Goal: Task Accomplishment & Management: Use online tool/utility

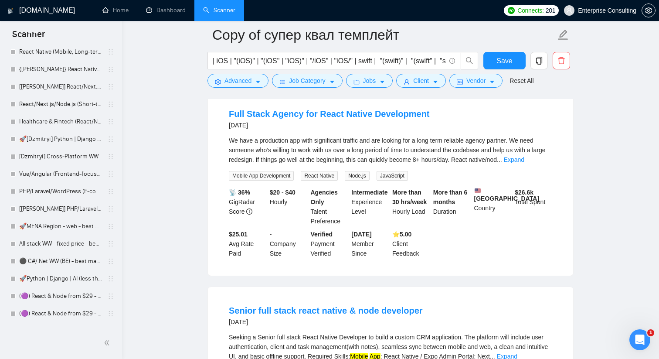
scroll to position [756, 0]
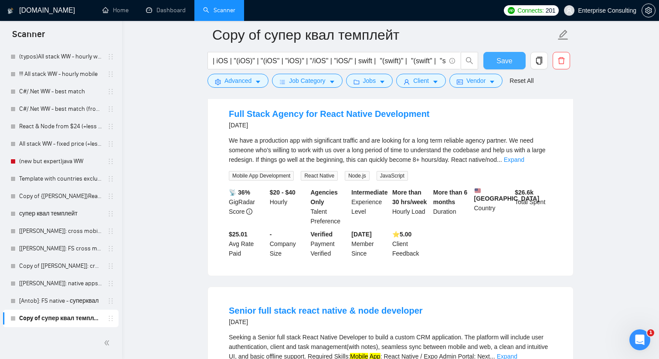
click at [507, 62] on span "Save" at bounding box center [504, 60] width 16 height 11
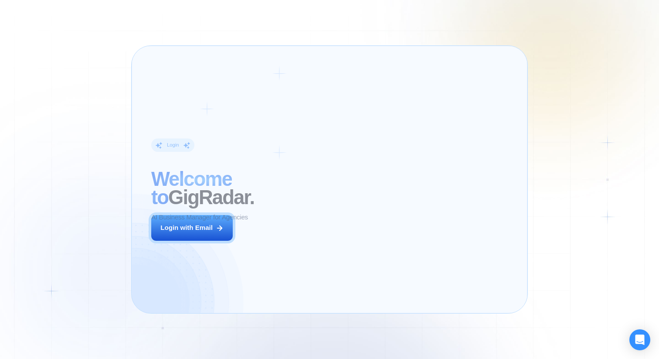
click at [186, 241] on div "Login ‍ Welcome to GigRadar. AI Business Manager for Agencies Login with Email" at bounding box center [227, 179] width 170 height 247
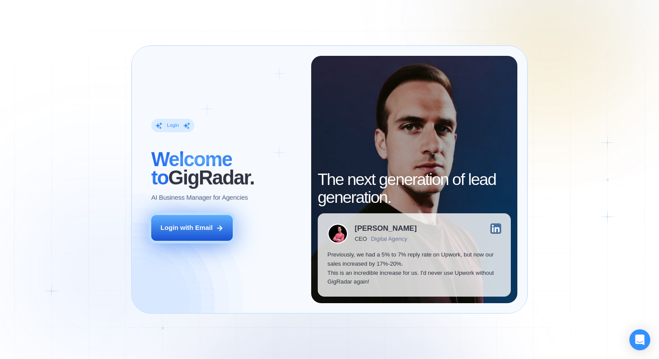
click at [188, 233] on button "Login with Email" at bounding box center [191, 228] width 81 height 26
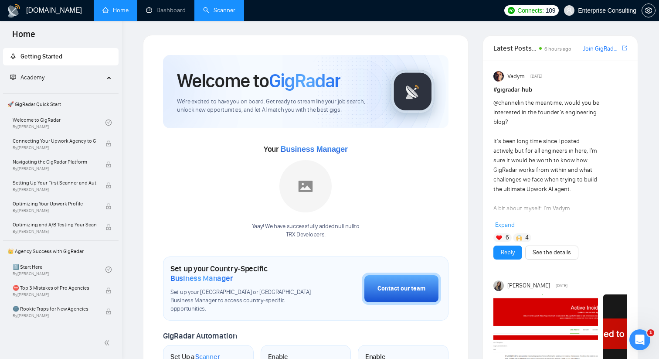
click at [216, 9] on link "Scanner" at bounding box center [219, 10] width 32 height 7
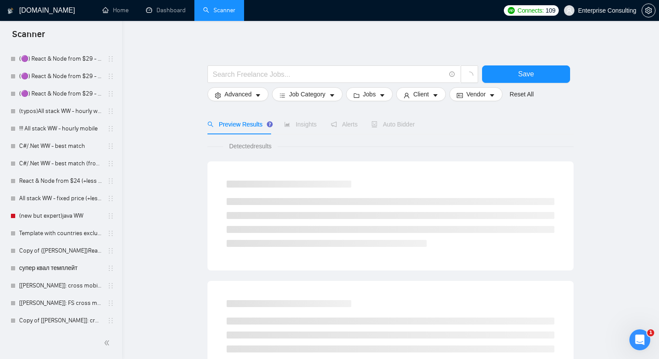
scroll to position [756, 0]
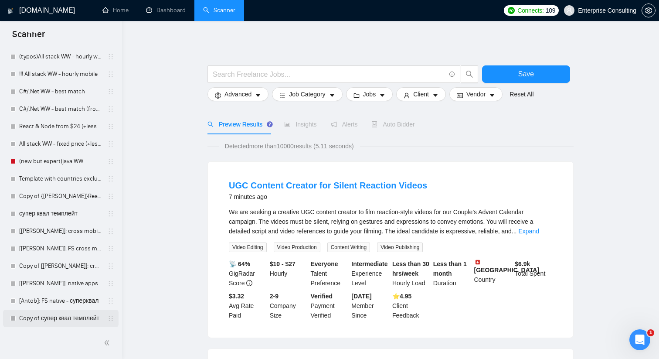
click at [52, 320] on link "Copy of супер квал темплейт" at bounding box center [60, 317] width 83 height 17
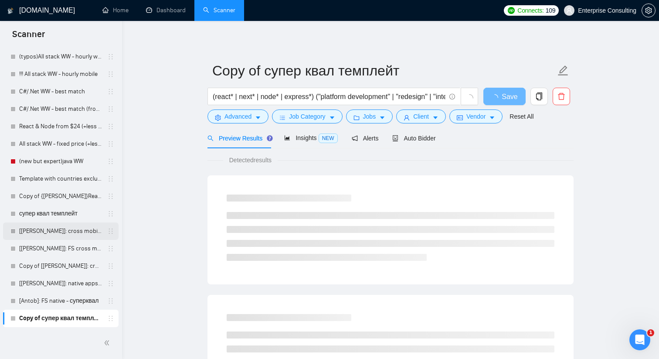
click at [67, 235] on link "[[PERSON_NAME]]: cross mobile - суперквал" at bounding box center [60, 230] width 83 height 17
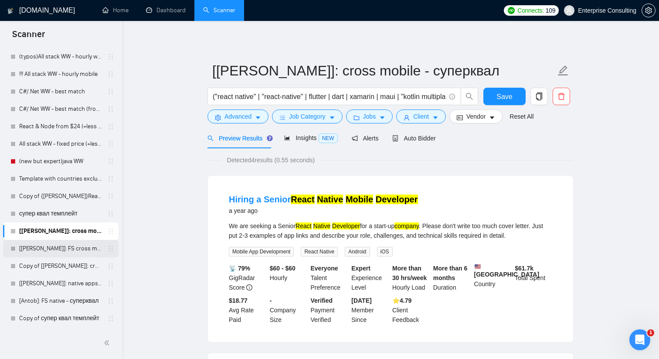
click at [60, 254] on link "[[PERSON_NAME]]: FS cross mobile - суперквал" at bounding box center [60, 248] width 83 height 17
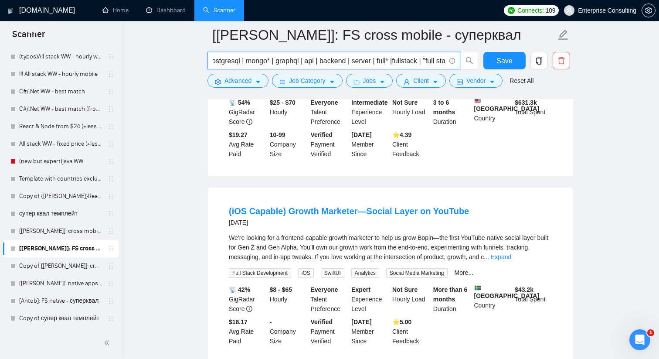
scroll to position [0, 1288]
drag, startPoint x: 212, startPoint y: 61, endPoint x: 466, endPoint y: 62, distance: 253.6
click at [466, 62] on span "("react native" | "react-native" | flutter | dart | xamarin | maui | "kotlin" |…" at bounding box center [342, 60] width 271 height 17
click at [59, 233] on link "[[PERSON_NAME]]: cross mobile - суперквал" at bounding box center [60, 230] width 83 height 17
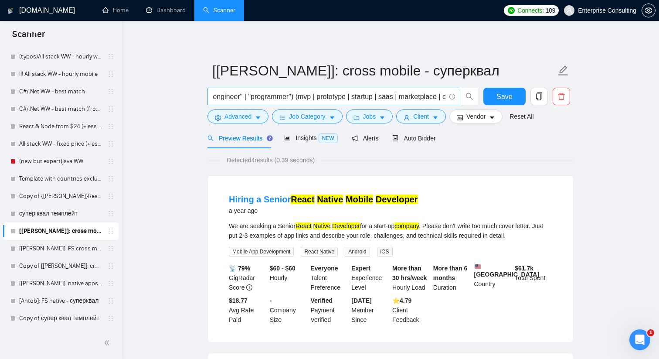
scroll to position [0, 1014]
click at [306, 98] on input "("react native" | "react-native" | flutter | dart | xamarin | maui | "kotlin mu…" at bounding box center [329, 96] width 233 height 11
paste input "" | kmm | kmp | ionic | capacitor | [PERSON_NAME] | "ios app" | "android app" |…"
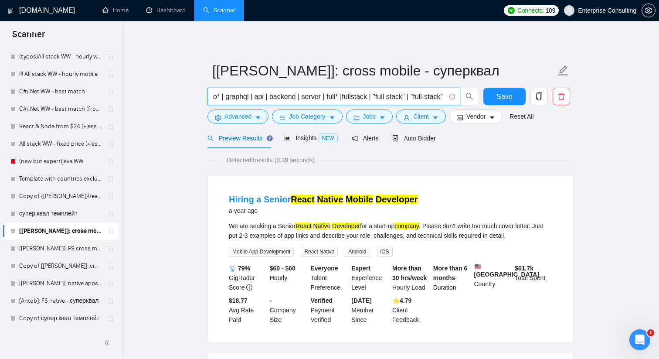
scroll to position [0, 1288]
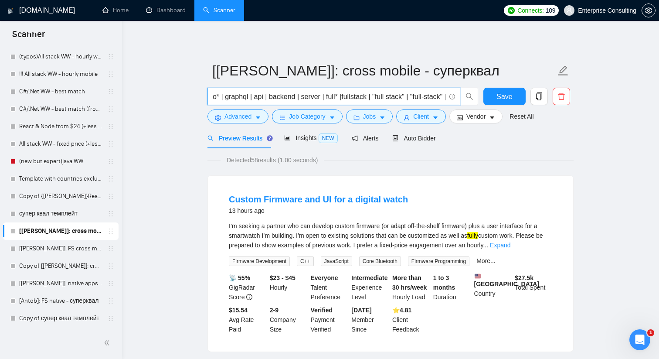
drag, startPoint x: 441, startPoint y: 98, endPoint x: 297, endPoint y: 97, distance: 143.8
click at [297, 97] on input "("react native" | "react-native" | flutter | dart | xamarin | maui | "kotlin" |…" at bounding box center [329, 96] width 233 height 11
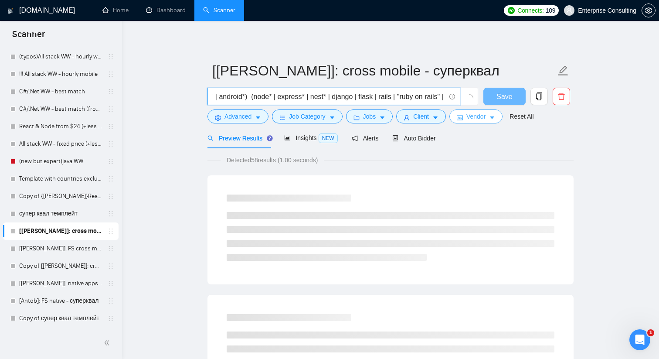
drag, startPoint x: 241, startPoint y: 98, endPoint x: 489, endPoint y: 115, distance: 248.5
click at [489, 115] on form "[[PERSON_NAME]]: cross mobile - суперквал ("react native" | "react-native" | fl…" at bounding box center [390, 92] width 366 height 71
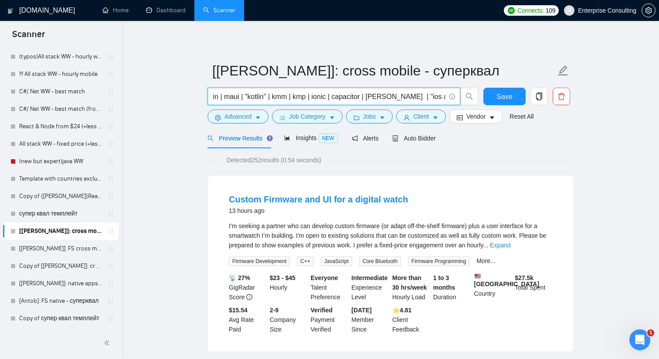
scroll to position [0, 0]
drag, startPoint x: 227, startPoint y: 95, endPoint x: 187, endPoint y: 93, distance: 40.2
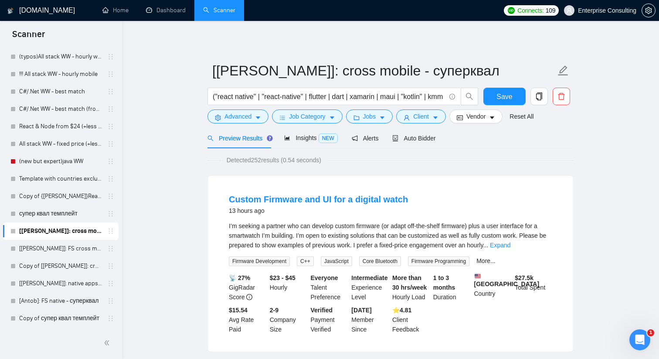
click at [351, 103] on span "("react native" | "react-native" | flutter | dart | xamarin | maui | "kotlin" |…" at bounding box center [333, 96] width 253 height 17
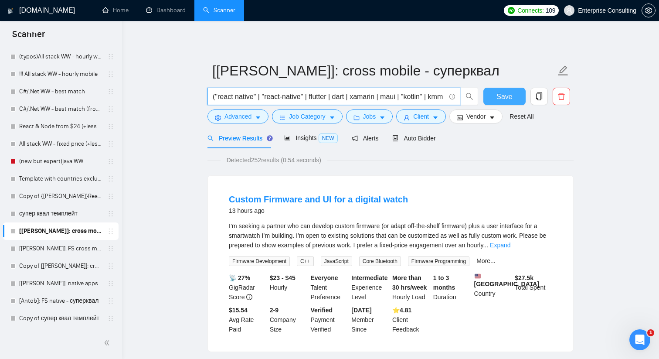
scroll to position [0, 603]
click at [496, 98] on div "("react native" | "react-native" | flutter | dart | xamarin | maui | "kotlin" |…" at bounding box center [389, 99] width 366 height 22
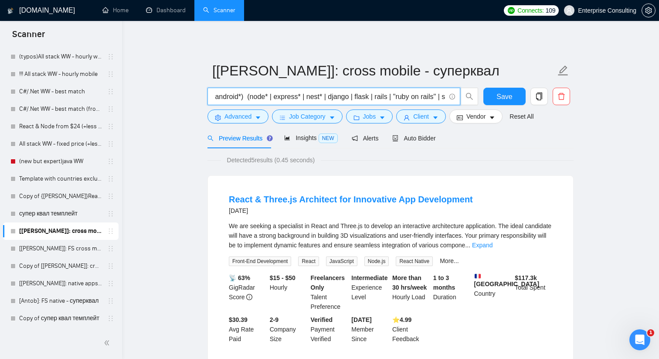
type input "("react native" | "react-native" | flutter | dart | xamarin | maui | "kotlin" |…"
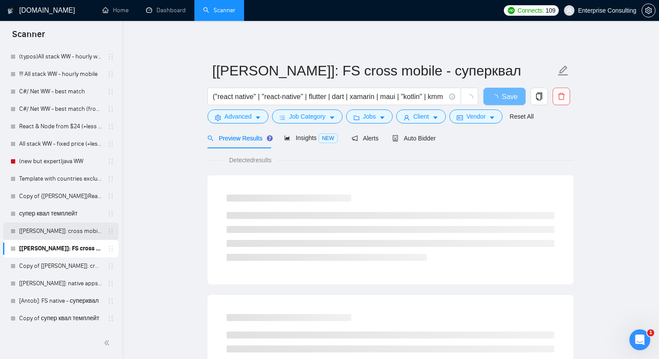
click at [57, 232] on link "[[PERSON_NAME]]: cross mobile - суперквал" at bounding box center [60, 230] width 83 height 17
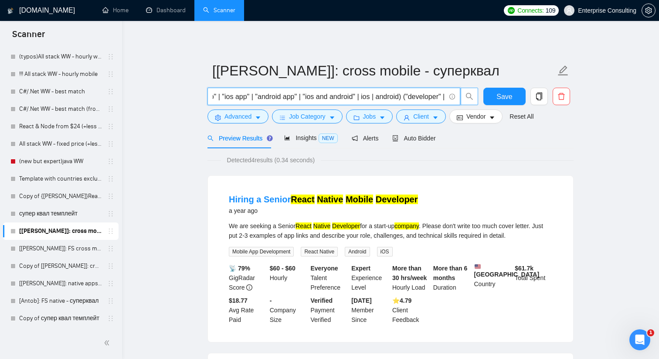
scroll to position [0, 1014]
drag, startPoint x: 374, startPoint y: 99, endPoint x: 430, endPoint y: 94, distance: 56.0
click at [430, 94] on input "("react native" | "react-native" | flutter | dart | xamarin | maui | "kotlin mu…" at bounding box center [329, 96] width 233 height 11
click at [322, 93] on input "("react native" | "react-native" | flutter | dart | xamarin | maui | "kotlin mu…" at bounding box center [329, 96] width 233 height 11
drag, startPoint x: 284, startPoint y: 96, endPoint x: 268, endPoint y: 96, distance: 15.3
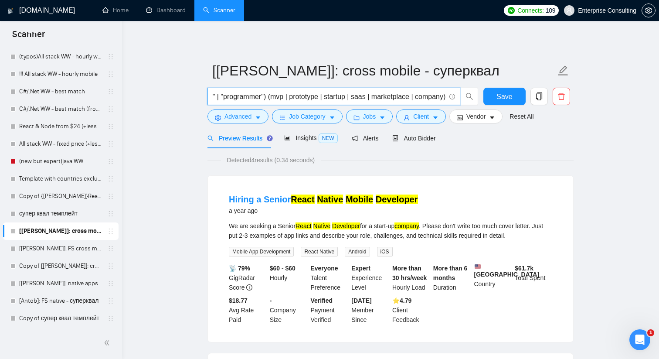
click at [268, 96] on input "("react native" | "react-native" | flutter | dart | xamarin | maui | "kotlin mu…" at bounding box center [329, 96] width 233 height 11
click at [267, 96] on input "("react native" | "react-native" | flutter | dart | xamarin | maui | "kotlin mu…" at bounding box center [329, 96] width 233 height 11
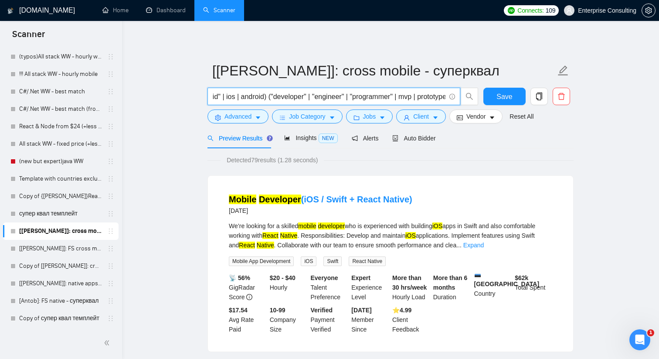
scroll to position [0, 876]
click at [416, 97] on input "("react native" | "react-native" | flutter | dart | xamarin | maui | "kotlin mu…" at bounding box center [329, 96] width 233 height 11
click at [419, 95] on input "("react native" | "react-native" | flutter | dart | xamarin | maui | "kotlin mu…" at bounding box center [329, 96] width 233 height 11
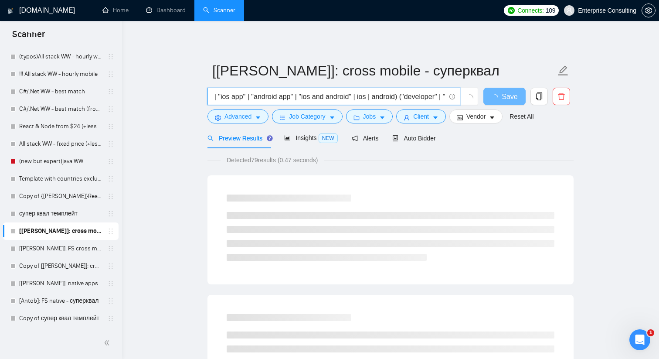
scroll to position [0, 735]
drag, startPoint x: 255, startPoint y: 98, endPoint x: 231, endPoint y: 96, distance: 23.6
click at [231, 96] on input "("react native" | "react-native" | flutter | dart | xamarin | maui | "kotlin mu…" at bounding box center [329, 96] width 233 height 11
click at [403, 96] on input "("react native" | "react-native" | flutter | dart | xamarin | maui | "kotlin mu…" at bounding box center [329, 96] width 233 height 11
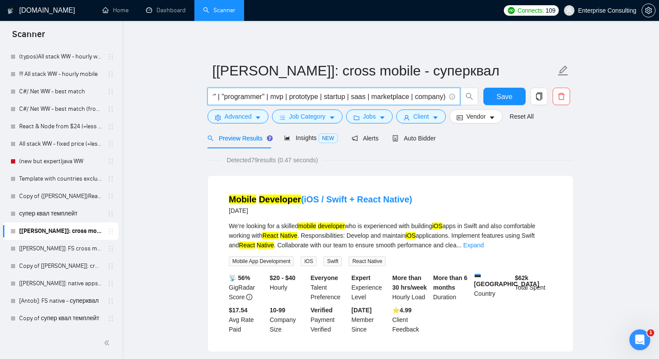
click at [411, 93] on input "("react native" | "react-native" | flutter | dart | xamarin | maui | "kotlin mu…" at bounding box center [329, 96] width 233 height 11
click at [317, 99] on input "("react native" | "react-native" | flutter | dart | xamarin | maui | "kotlin mu…" at bounding box center [329, 96] width 233 height 11
drag, startPoint x: 284, startPoint y: 100, endPoint x: 207, endPoint y: 100, distance: 76.7
click at [207, 100] on span "("react native" | "react-native" | flutter | dart | xamarin | maui | "kotlin mu…" at bounding box center [333, 96] width 253 height 17
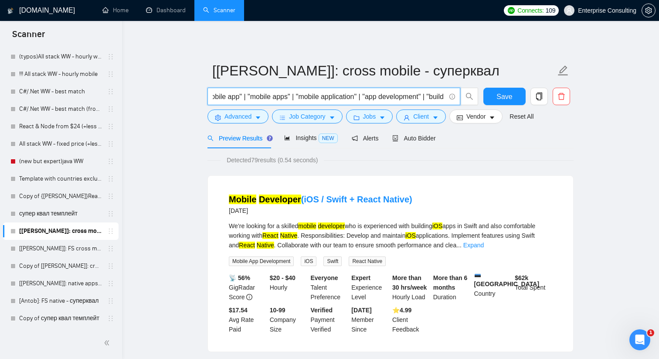
scroll to position [0, 391]
click at [224, 98] on input "("react native" | "react-native" | flutter | dart | xamarin | maui | "kotlin mu…" at bounding box center [329, 96] width 233 height 11
drag, startPoint x: 223, startPoint y: 96, endPoint x: 201, endPoint y: 96, distance: 22.2
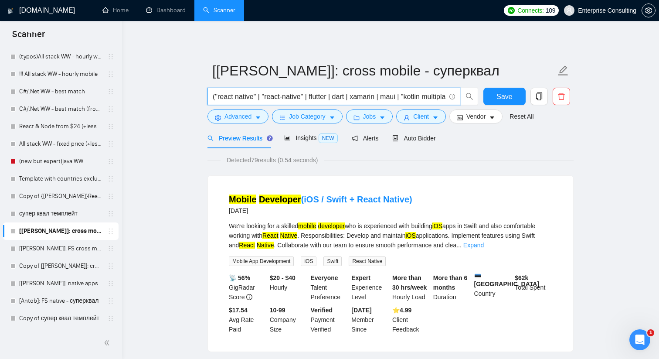
click at [323, 96] on input "("react native" | "react-native" | flutter | dart | xamarin | maui | "kotlin mu…" at bounding box center [329, 96] width 233 height 11
drag, startPoint x: 383, startPoint y: 96, endPoint x: 441, endPoint y: 96, distance: 58.4
click at [441, 96] on input "("react native" | "react-native" | flutter | dart | xamarin | maui | "kotlin mu…" at bounding box center [329, 96] width 233 height 11
click at [324, 98] on input "("react native" | "react-native" | flutter | dart | xamarin | maui | "kotlin mu…" at bounding box center [329, 96] width 233 height 11
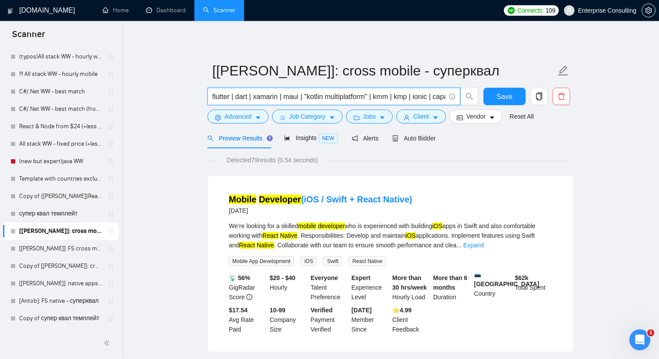
click at [352, 95] on input "("react native" | "react-native" | flutter | dart | xamarin | maui | "kotlin mu…" at bounding box center [329, 96] width 233 height 11
click at [295, 98] on input "("react native" | "react-native" | flutter | dart | xamarin | maui | "kotlin" |…" at bounding box center [329, 96] width 233 height 11
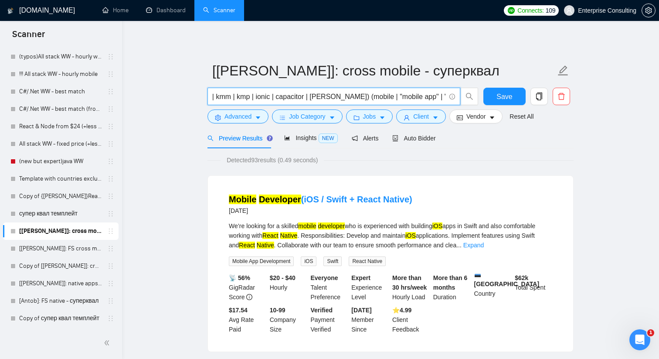
click at [425, 95] on input "("react native" | "react-native" | flutter | dart | xamarin | maui | [GEOGRAPHI…" at bounding box center [329, 96] width 233 height 11
type input "("react native" | "react-native" | flutter | dart | xamarin | maui | [GEOGRAPHI…"
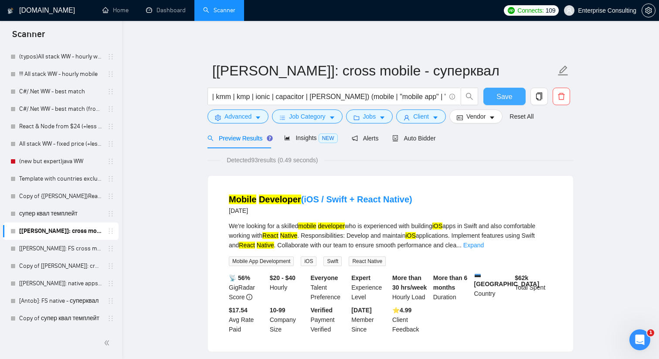
scroll to position [0, 0]
click at [496, 95] on button "Save" at bounding box center [504, 96] width 42 height 17
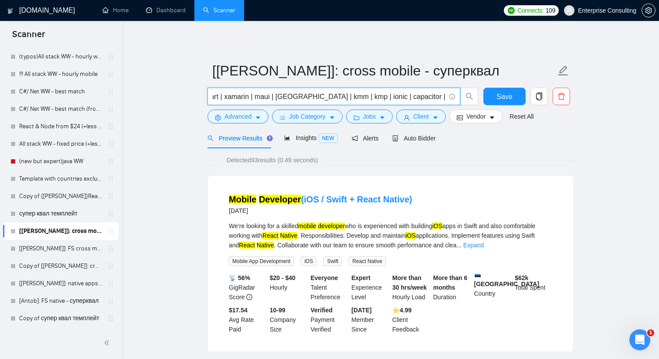
scroll to position [0, 194]
drag, startPoint x: 374, startPoint y: 98, endPoint x: 434, endPoint y: 96, distance: 59.3
click at [434, 96] on input "("react native" | "react-native" | flutter | dart | xamarin | maui | [GEOGRAPHI…" at bounding box center [329, 96] width 233 height 11
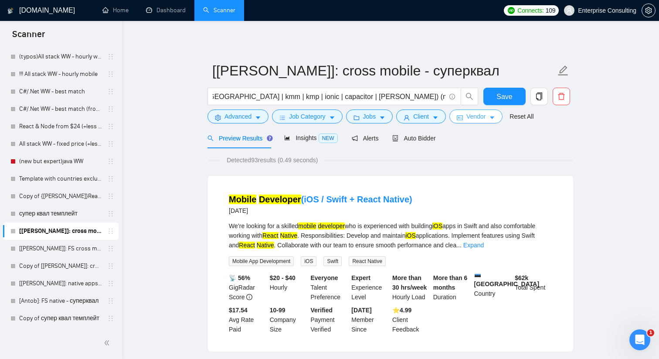
scroll to position [0, 0]
click at [473, 113] on span "Vendor" at bounding box center [475, 117] width 19 height 10
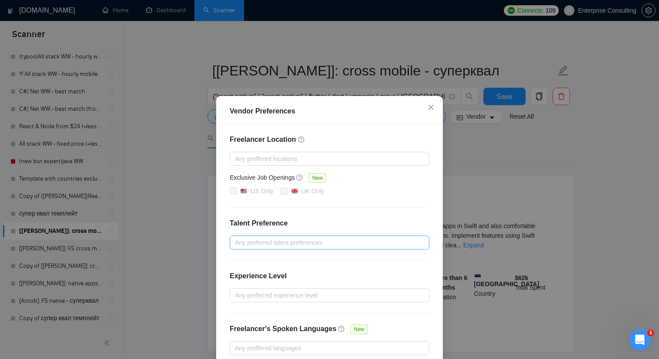
scroll to position [44, 0]
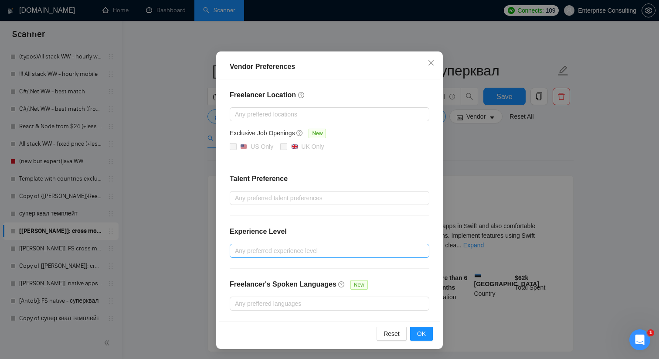
click at [318, 252] on div at bounding box center [325, 250] width 187 height 10
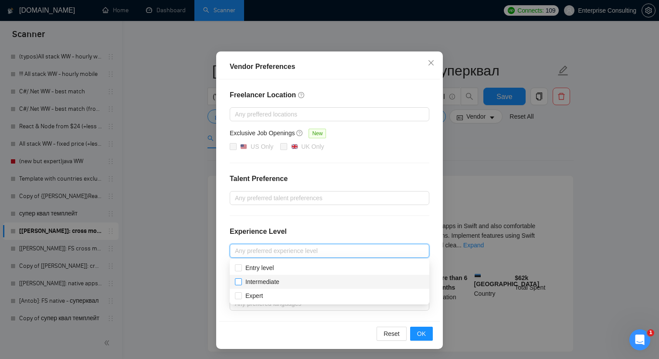
click at [239, 284] on span at bounding box center [238, 281] width 7 height 7
click at [239, 284] on input "Intermediate" at bounding box center [238, 281] width 6 height 6
checkbox input "false"
click at [240, 299] on label "Expert" at bounding box center [250, 296] width 31 height 10
click at [240, 298] on input "Expert" at bounding box center [238, 295] width 6 height 6
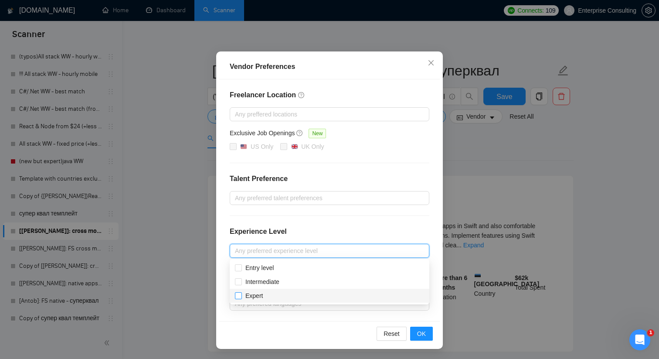
checkbox input "false"
click at [240, 283] on input "Intermediate" at bounding box center [238, 281] width 6 height 6
checkbox input "true"
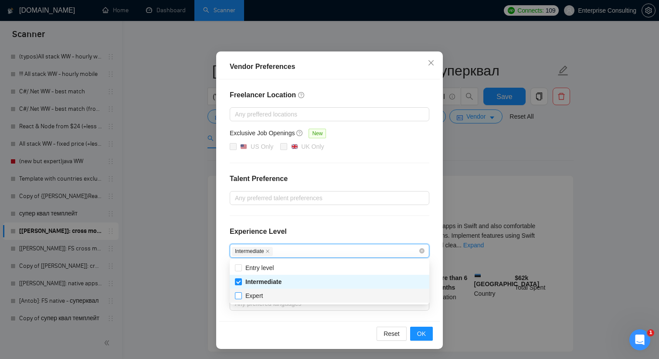
click at [239, 297] on input "Expert" at bounding box center [238, 295] width 6 height 6
checkbox input "true"
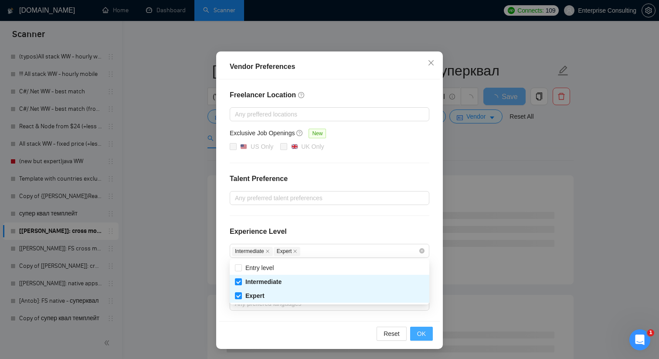
click at [422, 334] on span "OK" at bounding box center [421, 334] width 9 height 10
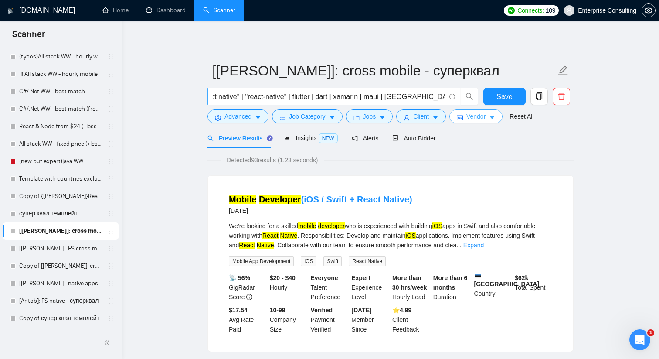
scroll to position [0, 17]
click at [297, 97] on input "("react native" | "react-native" | flutter | dart | xamarin | maui | [GEOGRAPHI…" at bounding box center [329, 96] width 233 height 11
drag, startPoint x: 342, startPoint y: 97, endPoint x: 404, endPoint y: 98, distance: 61.4
click at [404, 98] on input "("react native" | "react-native" | rn | flutter | dart | xamarin | maui | [GEOG…" at bounding box center [329, 96] width 233 height 11
click at [420, 99] on input "("react native" | "react-native" | rn | flutter | dart | xamarin | maui | [GEOG…" at bounding box center [329, 96] width 233 height 11
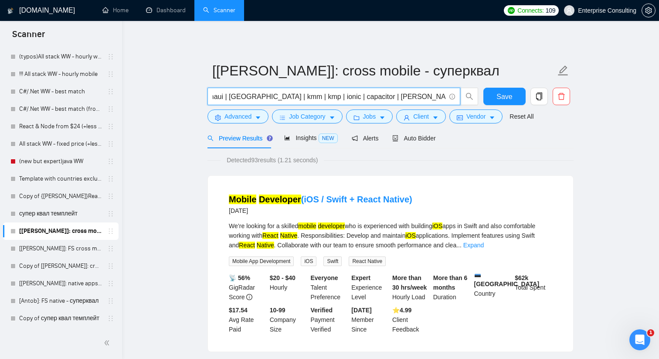
scroll to position [0, 203]
click at [422, 96] on input "("react native" | "react-native" | rn | flutter | dart | xamarin | maui | [GEOG…" at bounding box center [329, 96] width 233 height 11
click at [365, 98] on input "("react native" | "react-native" | rn | flutter | dart | xamarin | maui | [GEOG…" at bounding box center [329, 96] width 233 height 11
click at [382, 97] on input "("react native" | "react-native" | rn | flutter | dart | xamarin | maui | [GEOG…" at bounding box center [329, 96] width 233 height 11
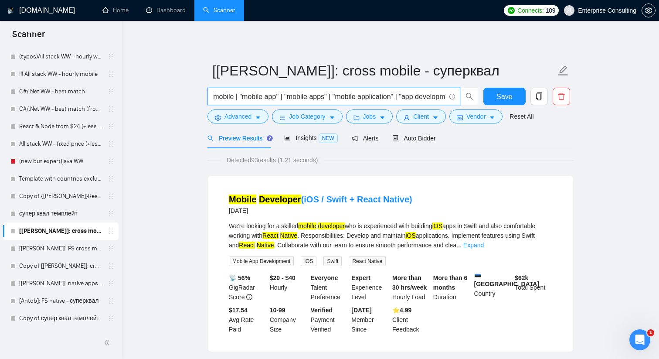
drag, startPoint x: 383, startPoint y: 98, endPoint x: 368, endPoint y: 99, distance: 14.9
click at [368, 99] on input "("react native" | "react-native" | rn | flutter | dart | xamarin | maui | [GEOG…" at bounding box center [329, 96] width 233 height 11
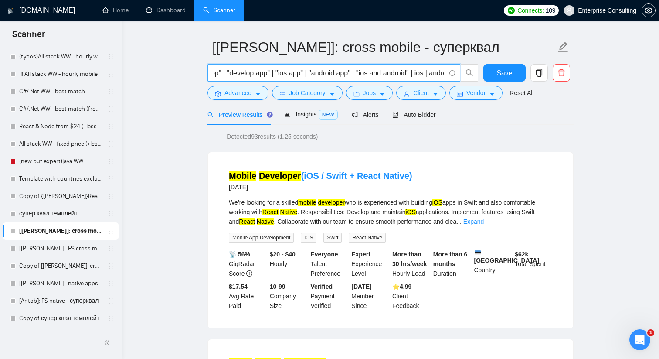
scroll to position [0, 699]
click at [359, 75] on input "("react native" | "react-native" | rn | flutter | dart | xamarin | maui | [GEOG…" at bounding box center [329, 73] width 233 height 11
click at [393, 71] on input "("react native" | "react-native" | rn | flutter | dart | xamarin | maui | [GEOG…" at bounding box center [329, 73] width 233 height 11
click at [344, 72] on input "("react native" | "react-native" | rn | flutter | dart | xamarin | maui | [GEOG…" at bounding box center [329, 73] width 233 height 11
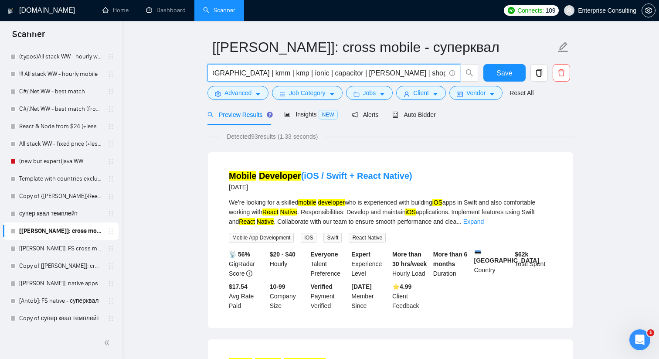
scroll to position [0, 0]
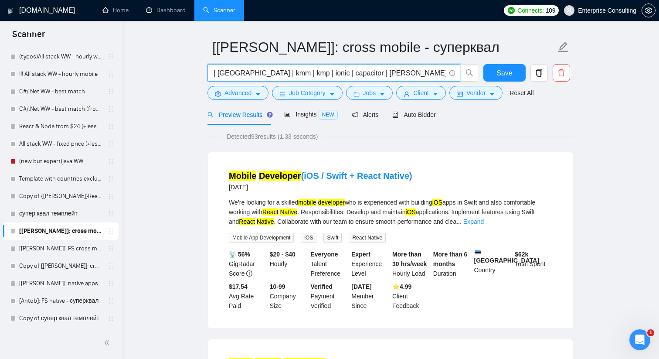
scroll to position [0, 231]
drag, startPoint x: 414, startPoint y: 70, endPoint x: 424, endPoint y: 71, distance: 9.6
click at [424, 71] on input "("react native" | "react-native" | rn | flutter | dart | xamarin | maui | [GEOG…" at bounding box center [329, 73] width 233 height 11
click at [323, 75] on input "("react native" | "react-native" | rn | flutter | dart | xamarin | maui | [GEOG…" at bounding box center [329, 73] width 233 height 11
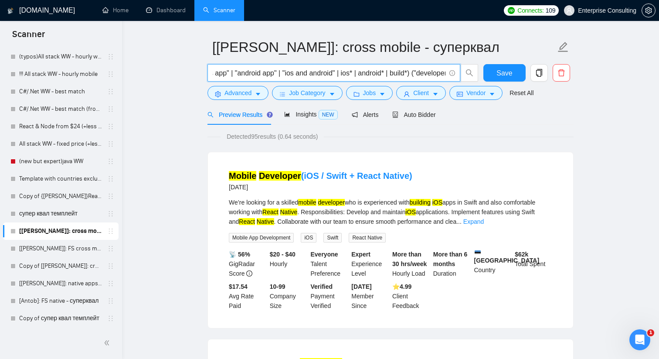
scroll to position [0, 0]
drag, startPoint x: 357, startPoint y: 75, endPoint x: 441, endPoint y: 75, distance: 83.2
click at [441, 75] on input "("react native" | "react-native" | rn | flutter | dart | xamarin | maui | [GEOG…" at bounding box center [329, 73] width 233 height 11
click at [346, 74] on input "("react native" | "react-native" | rn | flutter | dart | xamarin | maui | [GEOG…" at bounding box center [329, 73] width 233 height 11
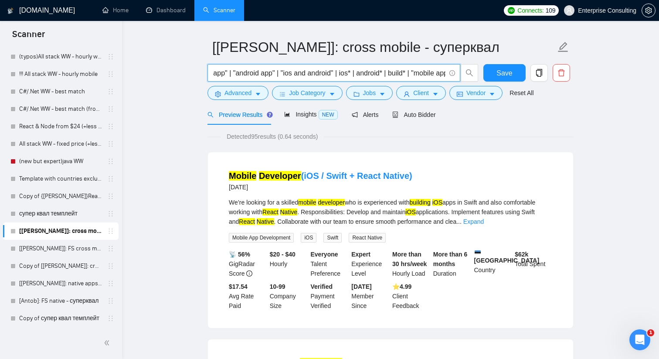
click at [420, 75] on input "("react native" | "react-native" | rn | flutter | dart | xamarin | maui | [GEOG…" at bounding box center [329, 73] width 233 height 11
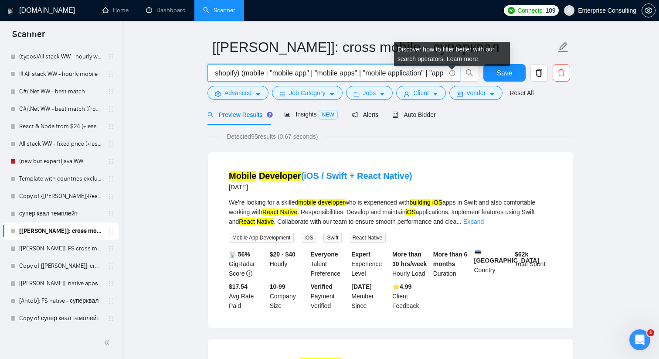
scroll to position [0, 521]
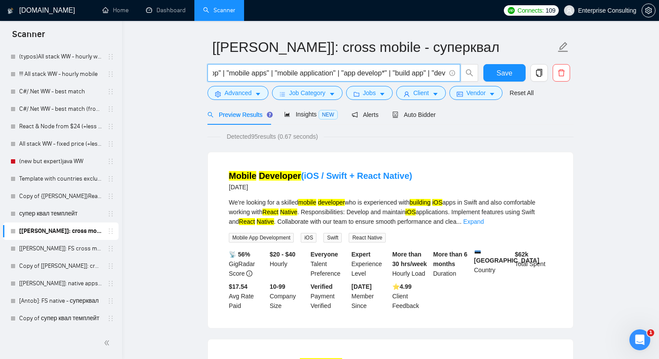
drag, startPoint x: 404, startPoint y: 70, endPoint x: 426, endPoint y: 74, distance: 23.1
click at [426, 74] on input "("react native" | "react-native" | rn | flutter | dart | xamarin | maui | [GEOG…" at bounding box center [329, 73] width 233 height 11
click at [320, 73] on input "("react native" | "react-native" | rn | flutter | dart | xamarin | maui | [GEOG…" at bounding box center [329, 72] width 233 height 11
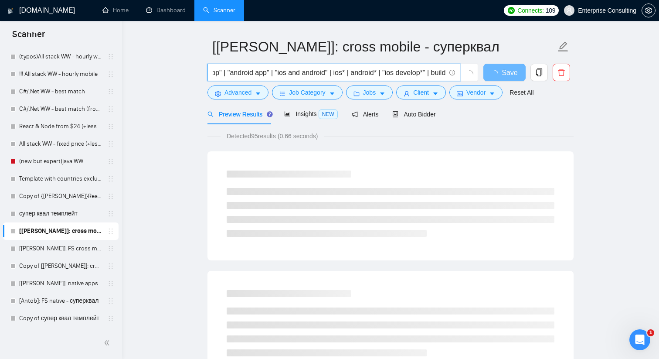
drag, startPoint x: 322, startPoint y: 74, endPoint x: 371, endPoint y: 75, distance: 49.3
click at [371, 75] on input "("react native" | "react-native" | rn | flutter | dart | xamarin | maui | [GEOG…" at bounding box center [329, 72] width 233 height 11
click at [372, 75] on input "("react native" | "react-native" | rn | flutter | dart | xamarin | maui | [GEOG…" at bounding box center [329, 72] width 233 height 11
paste input ""ios develop*" |"
click at [379, 73] on input "("react native" | "react-native" | rn | flutter | dart | xamarin | maui | [GEOG…" at bounding box center [329, 72] width 233 height 11
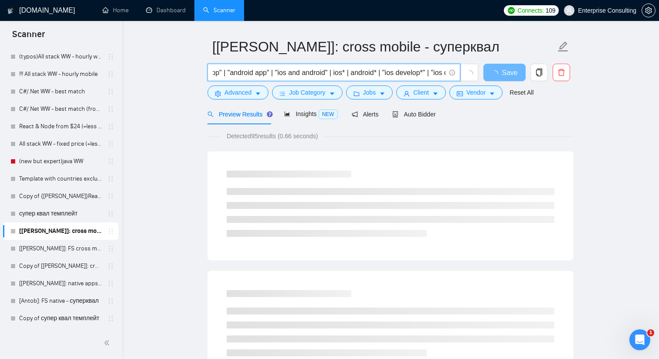
click at [379, 73] on input "("react native" | "react-native" | rn | flutter | dart | xamarin | maui | [GEOG…" at bounding box center [329, 72] width 233 height 11
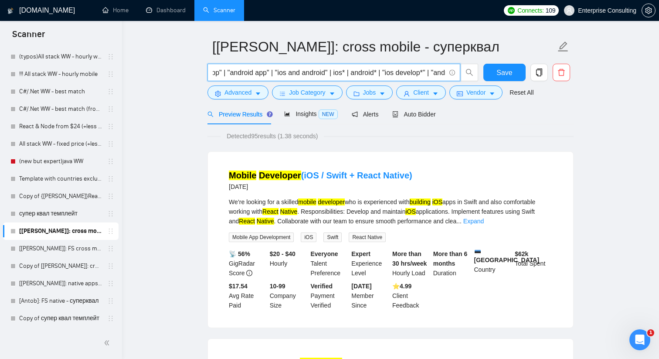
click at [364, 75] on input "("react native" | "react-native" | rn | flutter | dart | xamarin | maui | [GEOG…" at bounding box center [329, 72] width 233 height 11
click at [443, 73] on input "("react native" | "react-native" | rn | flutter | dart | xamarin | maui | [GEOG…" at bounding box center [329, 72] width 233 height 11
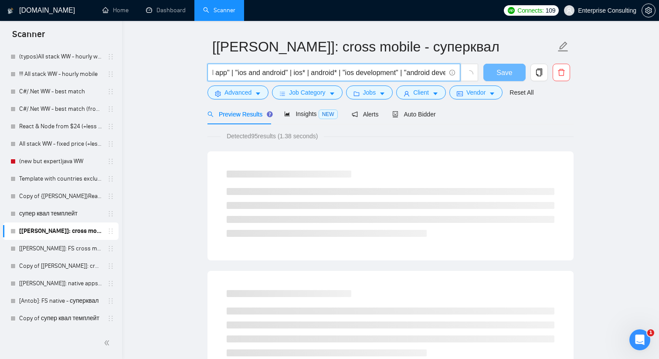
scroll to position [0, 857]
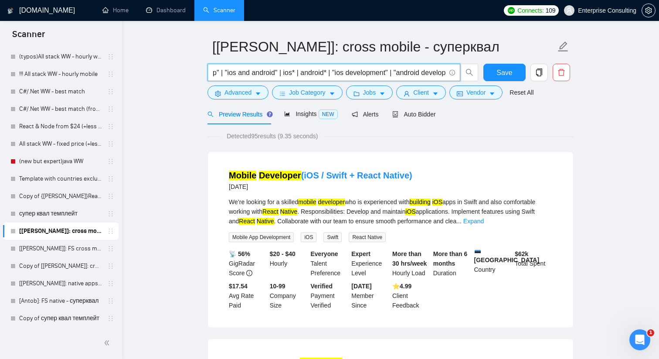
drag, startPoint x: 272, startPoint y: 71, endPoint x: 409, endPoint y: 70, distance: 136.4
click at [409, 70] on input "("react native" | "react-native" | rn | flutter | dart | xamarin | maui | [GEOG…" at bounding box center [329, 72] width 233 height 11
click at [282, 69] on input "("react native" | "react-native" | rn | flutter | dart | xamarin | maui | [GEOG…" at bounding box center [329, 72] width 233 height 11
paste input ""ios development" | "android development""
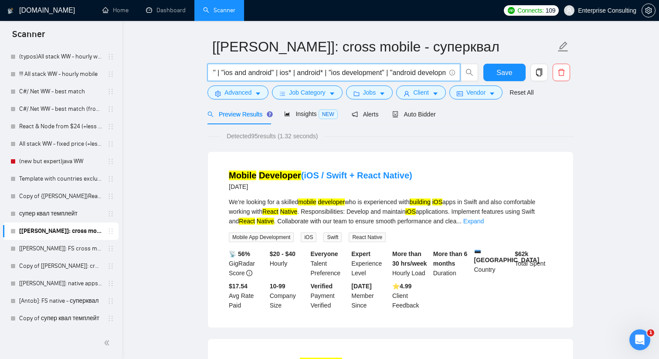
scroll to position [0, 866]
type input "("react native" | "react-native" | rn | flutter | dart | xamarin | maui | [GEOG…"
click at [367, 135] on div "Detected 95 results (0.67 seconds)" at bounding box center [390, 136] width 366 height 10
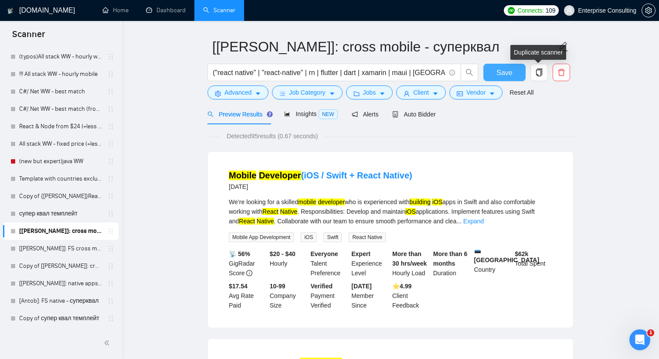
click at [510, 71] on span "Save" at bounding box center [504, 72] width 16 height 11
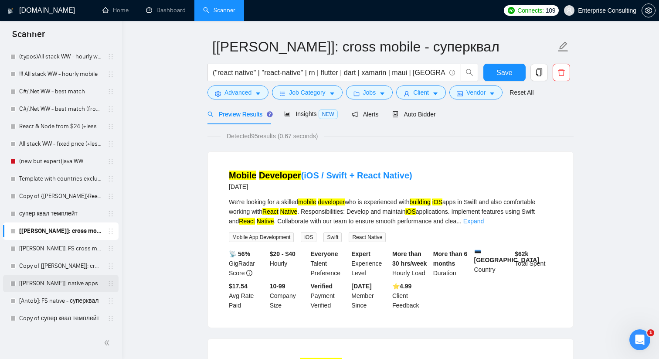
click at [51, 286] on link "[[PERSON_NAME]]: native apps - суперквал" at bounding box center [60, 283] width 83 height 17
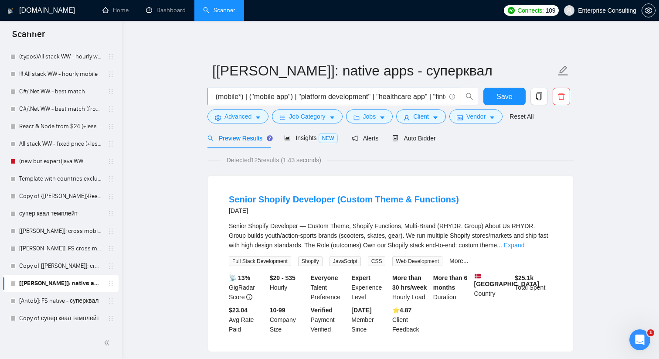
scroll to position [0, 211]
click at [312, 97] on input "((ios*) | (swift*) | (kotlin*) | (android*) | (native*) | (objective*)) ((app*)…" at bounding box center [329, 96] width 233 height 11
paste input "ios development" | "android development"""
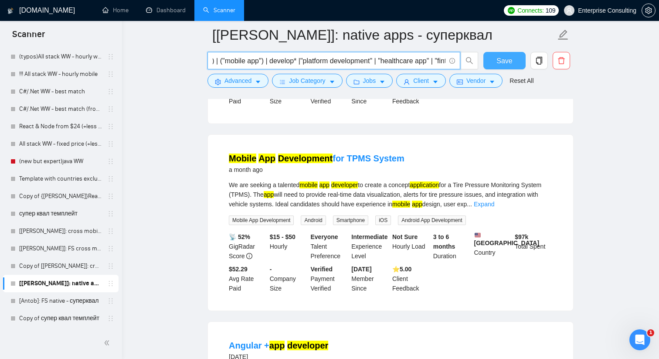
scroll to position [0, 0]
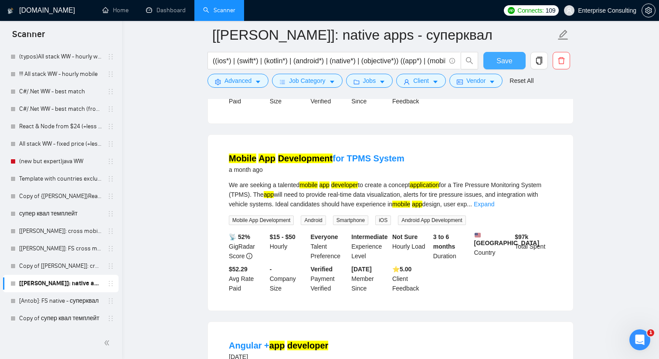
click at [504, 61] on span "Save" at bounding box center [504, 60] width 16 height 11
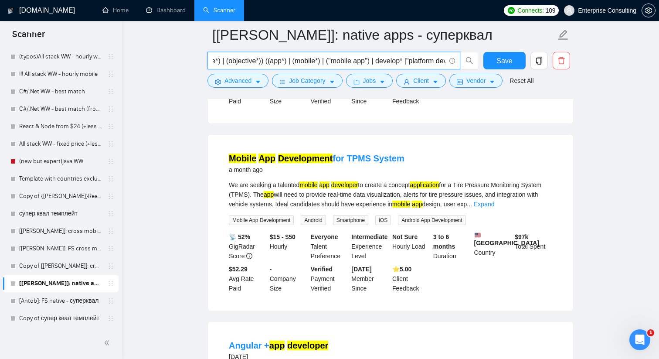
scroll to position [0, 146]
drag, startPoint x: 410, startPoint y: 58, endPoint x: 434, endPoint y: 59, distance: 24.5
click at [434, 59] on input "((ios*) | (swift*) | (kotlin*) | (android*) | (native*) | (objective*)) ((app*)…" at bounding box center [329, 60] width 233 height 11
click at [414, 61] on input "((ios*) | (swift*) | (kotlin*) | (android*) | (native*) | (objective*)) ((app*)…" at bounding box center [329, 60] width 233 height 11
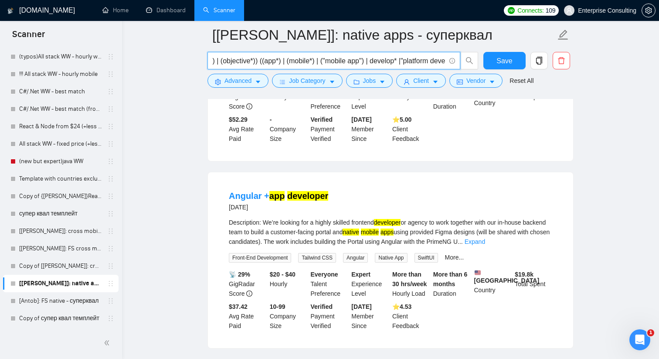
scroll to position [0, 155]
click at [356, 61] on input "((ios*) | (swift*) | (kotlin*) | (android*) | (native*) | (objective*)) ((app*)…" at bounding box center [329, 60] width 233 height 11
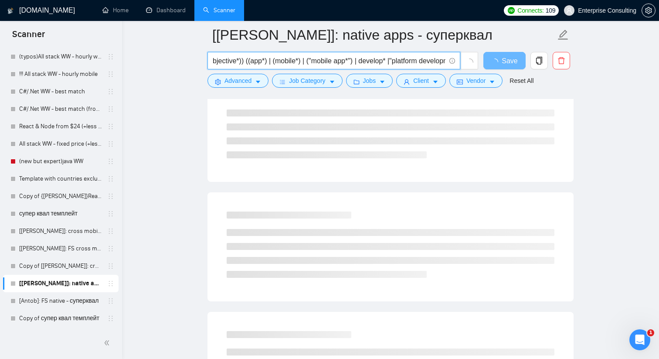
scroll to position [0, 0]
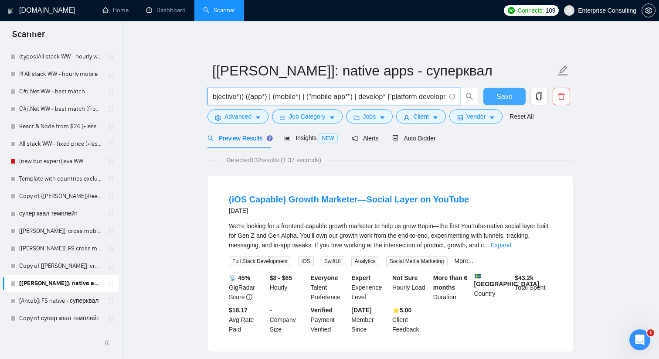
type input "((ios*) | (swift*) | (kotlin*) | (android*) | (native*) | (objective*)) ((app*)…"
click at [501, 91] on span "Save" at bounding box center [504, 96] width 16 height 11
